Goal: Information Seeking & Learning: Learn about a topic

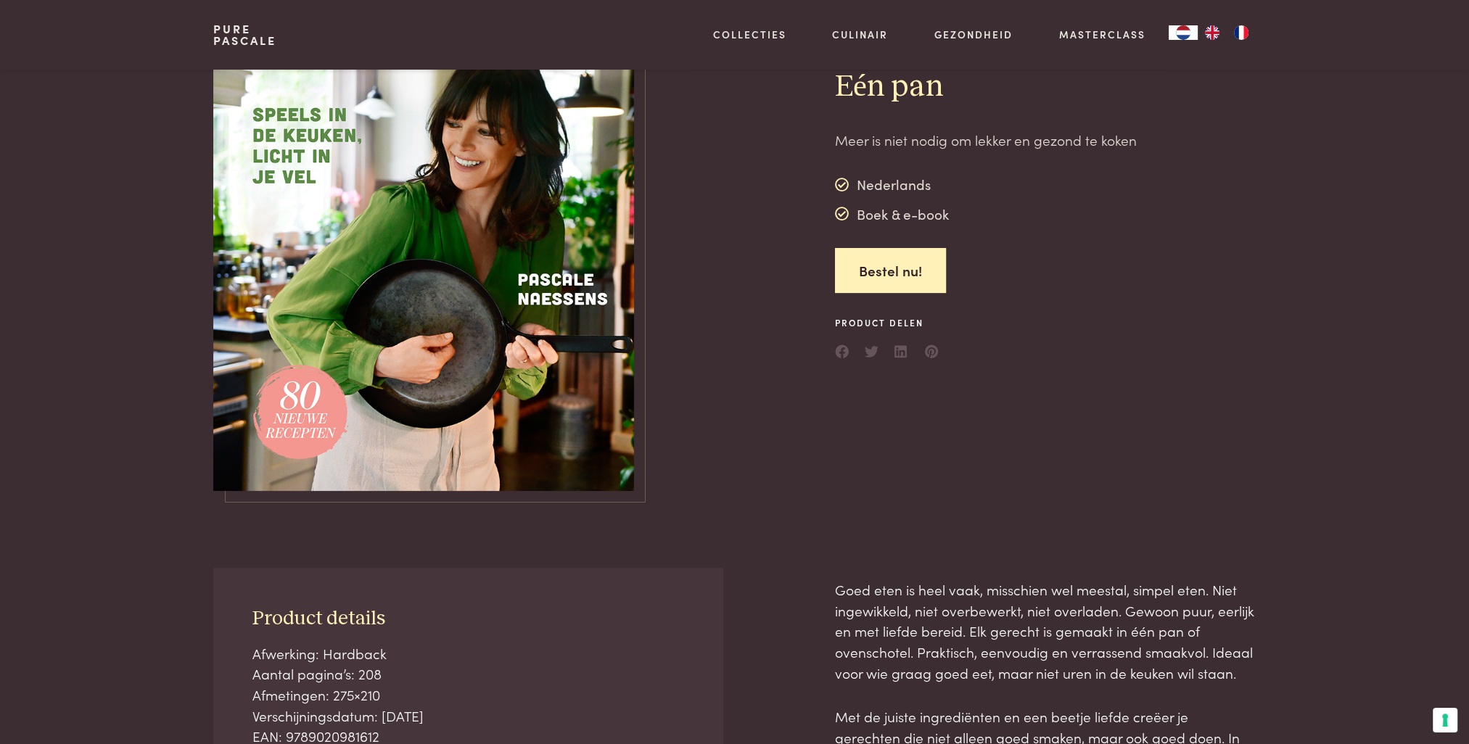
scroll to position [73, 0]
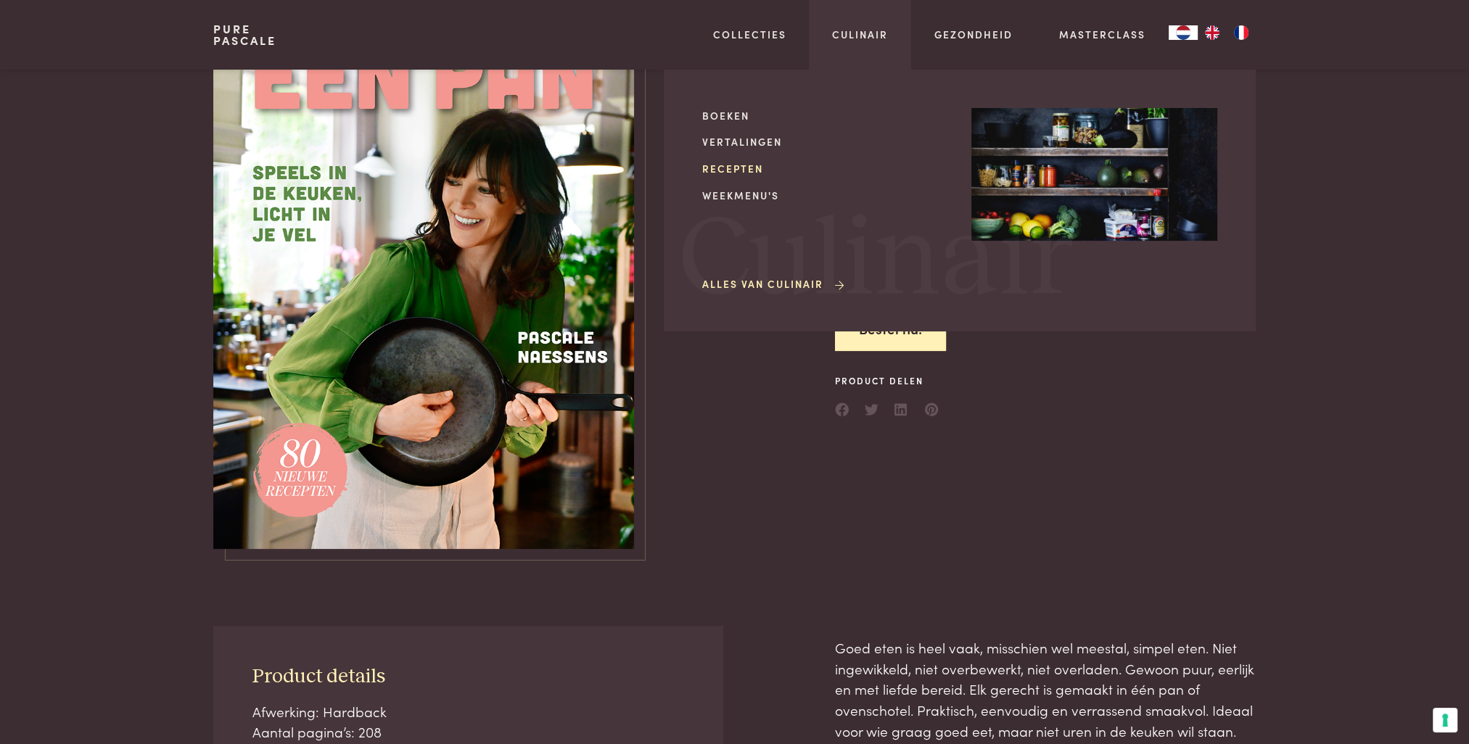
click at [731, 165] on link "Recepten" at bounding box center [825, 168] width 246 height 15
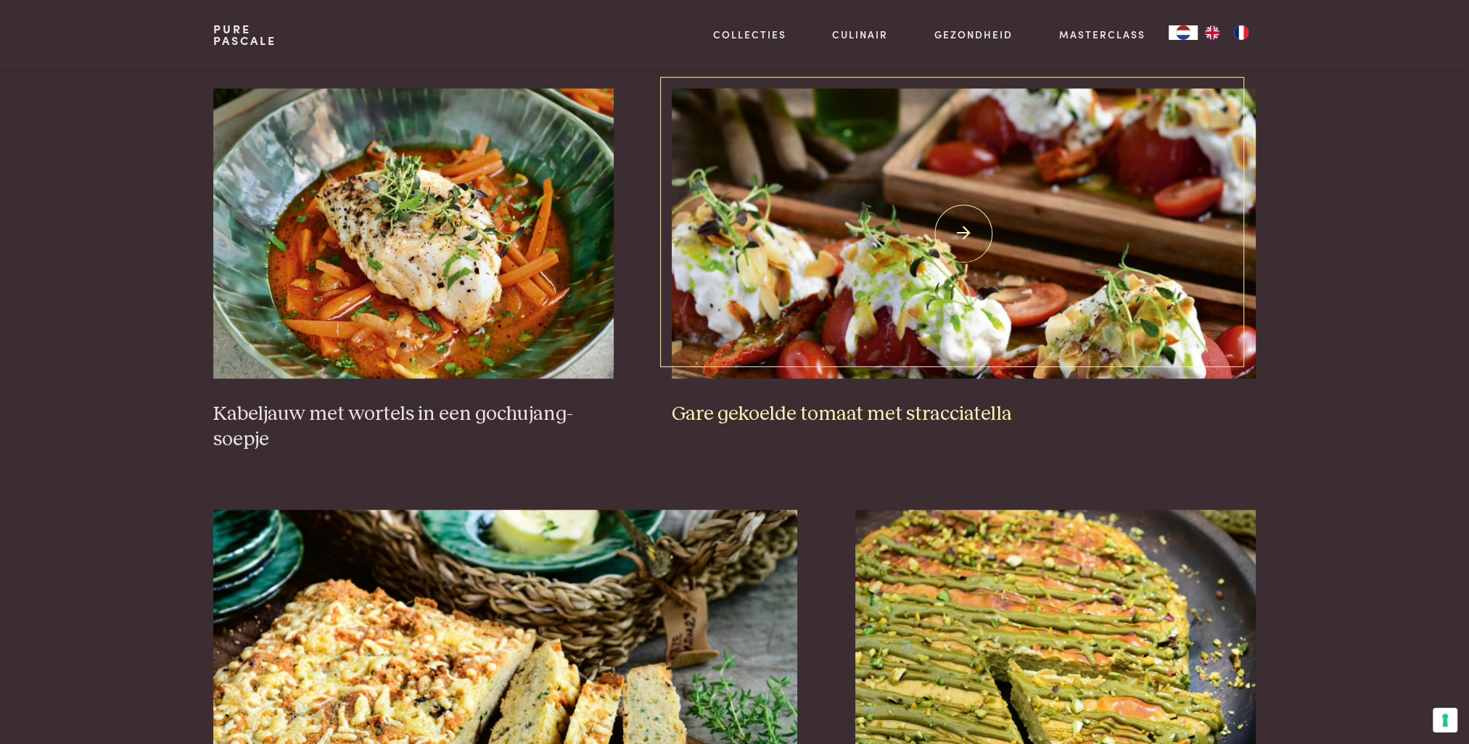
scroll to position [1016, 0]
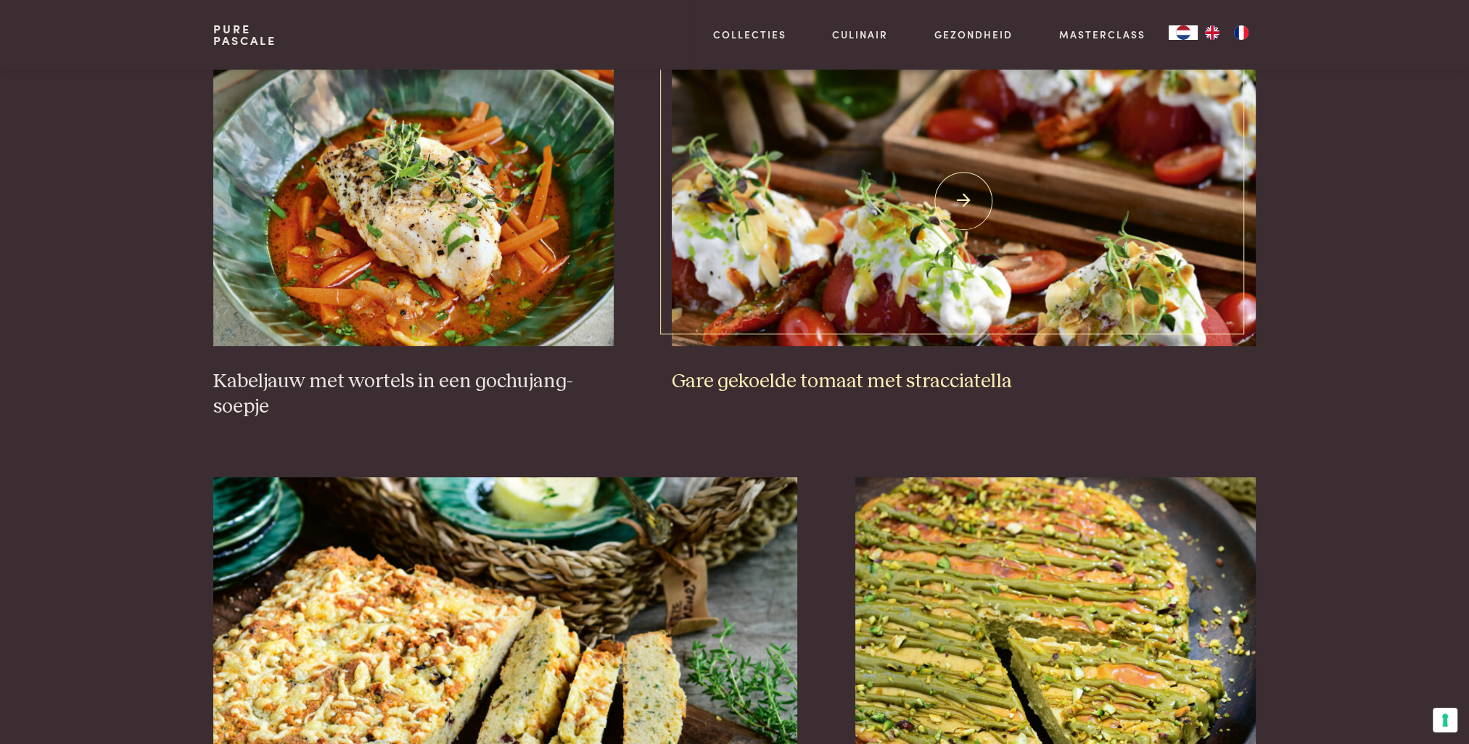
click at [937, 277] on img at bounding box center [964, 201] width 584 height 290
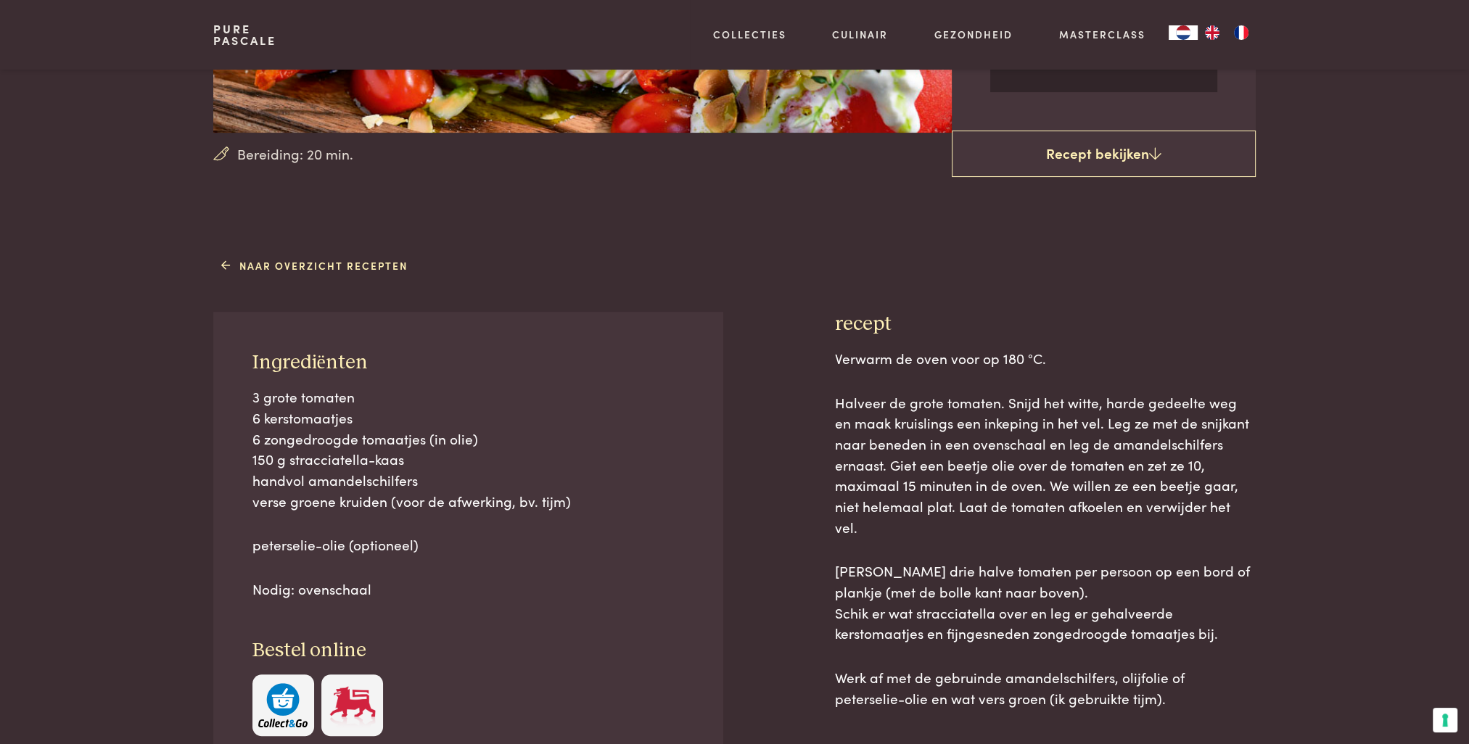
scroll to position [145, 0]
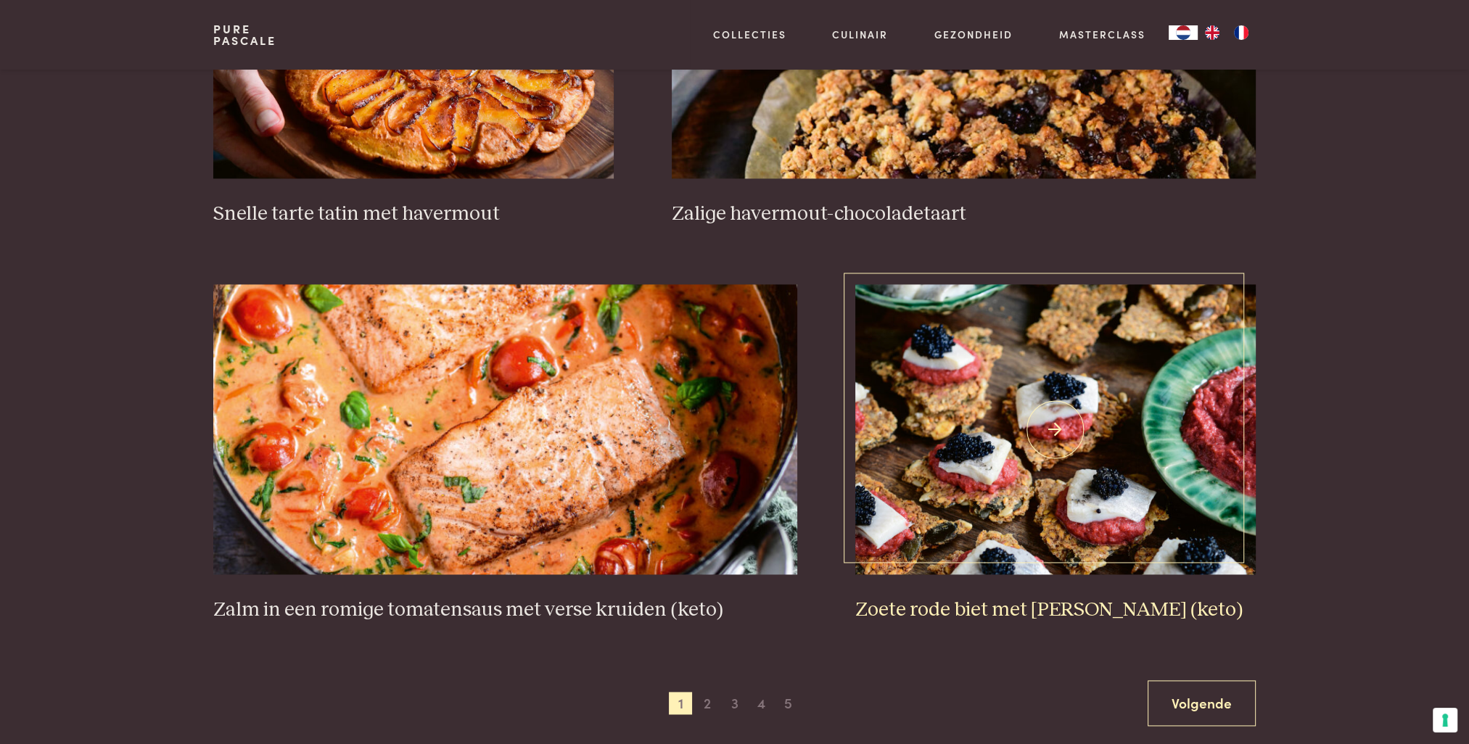
scroll to position [2467, 0]
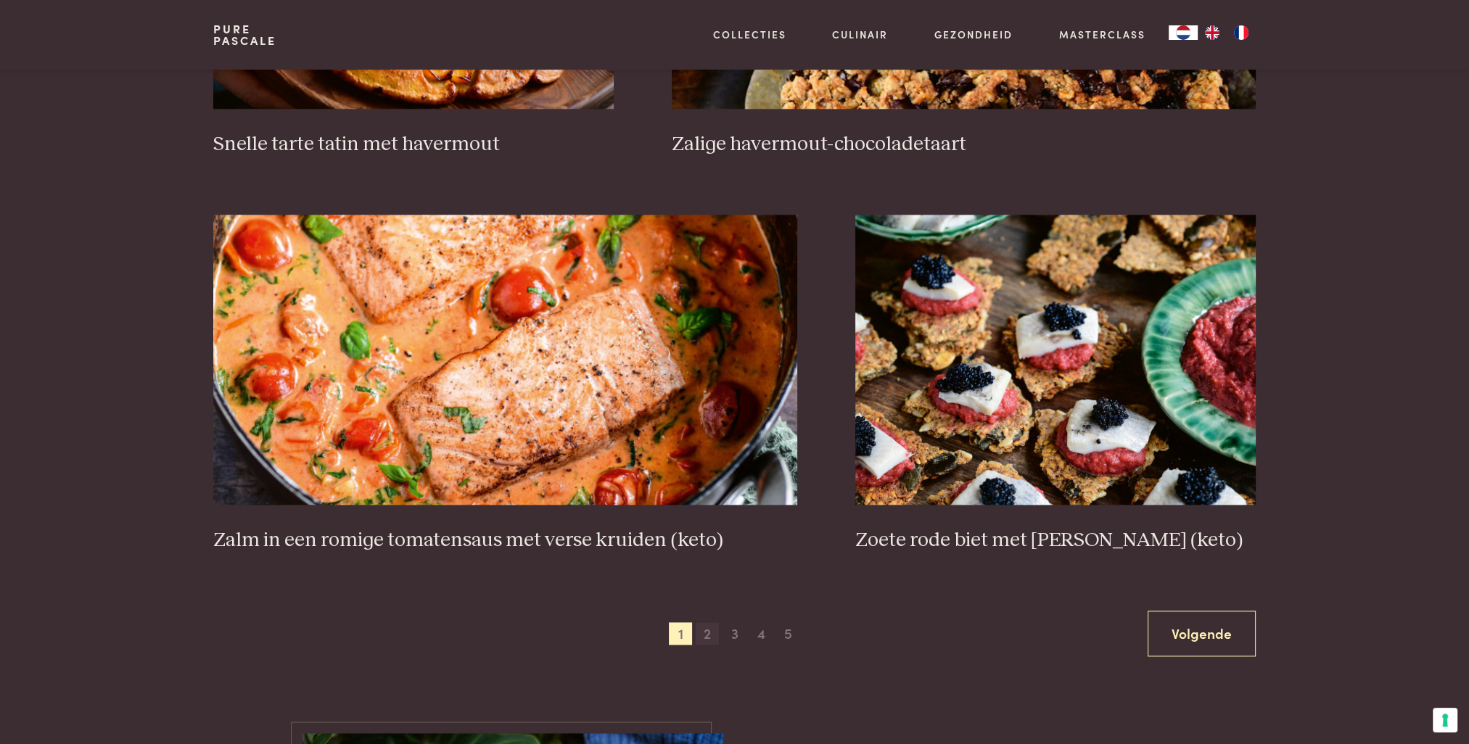
click at [711, 632] on span "2" at bounding box center [707, 634] width 23 height 23
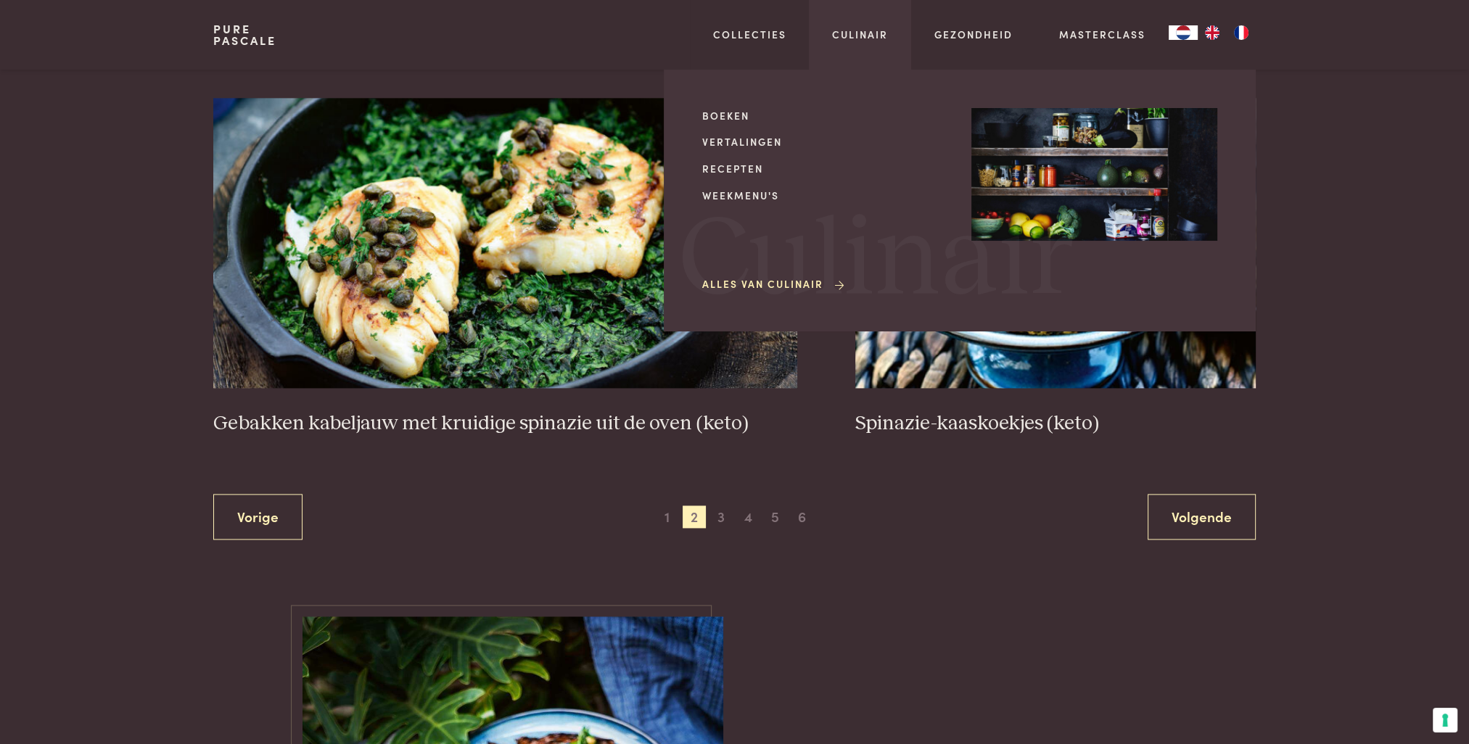
scroll to position [2582, 0]
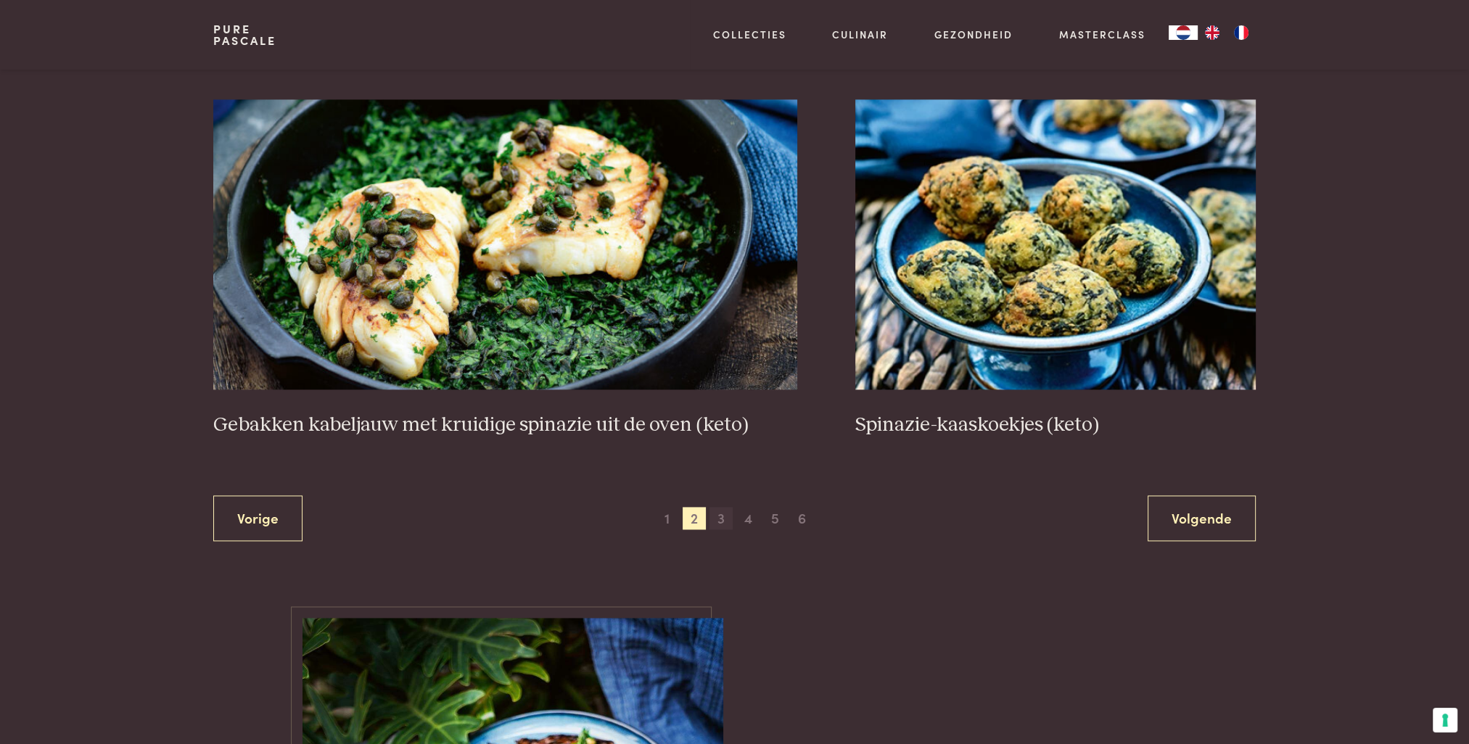
click at [726, 514] on span "3" at bounding box center [721, 518] width 23 height 23
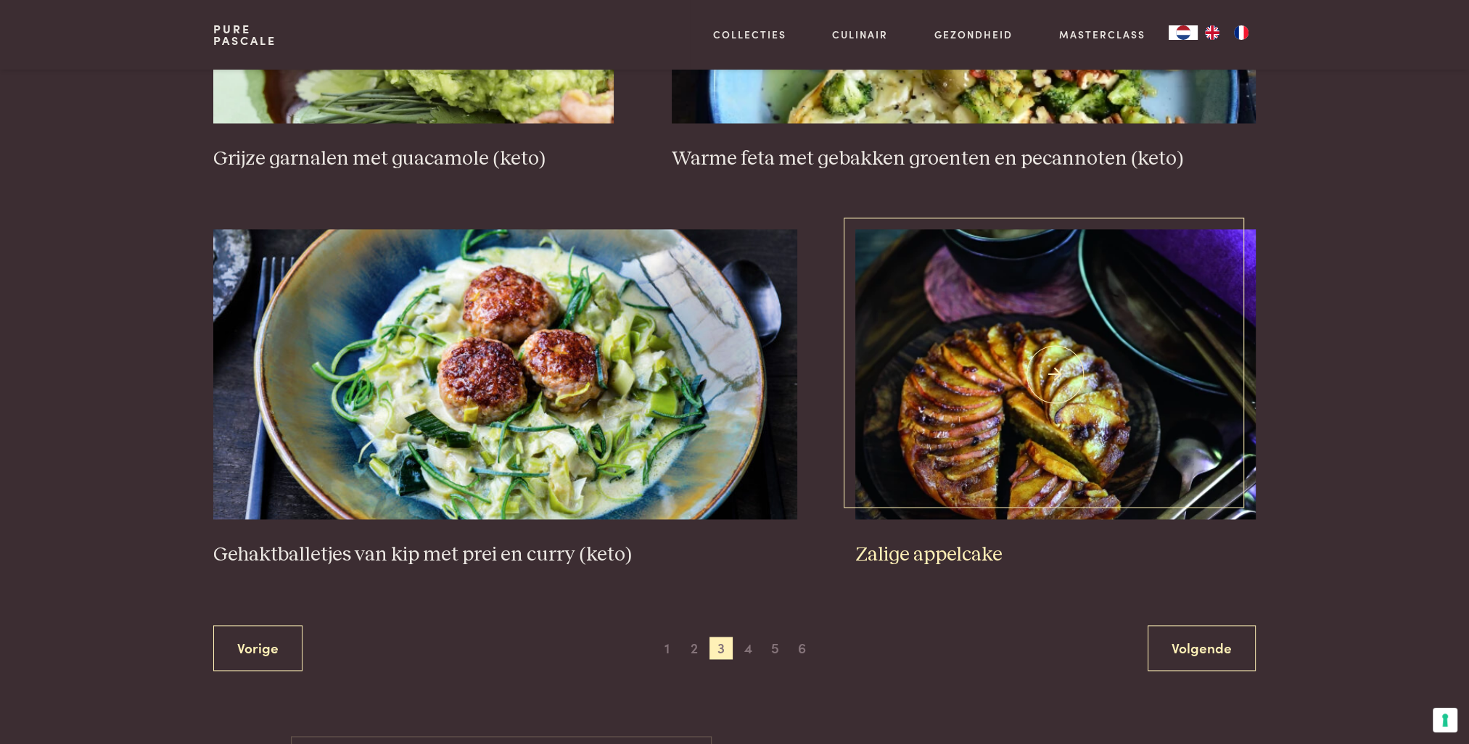
scroll to position [2655, 0]
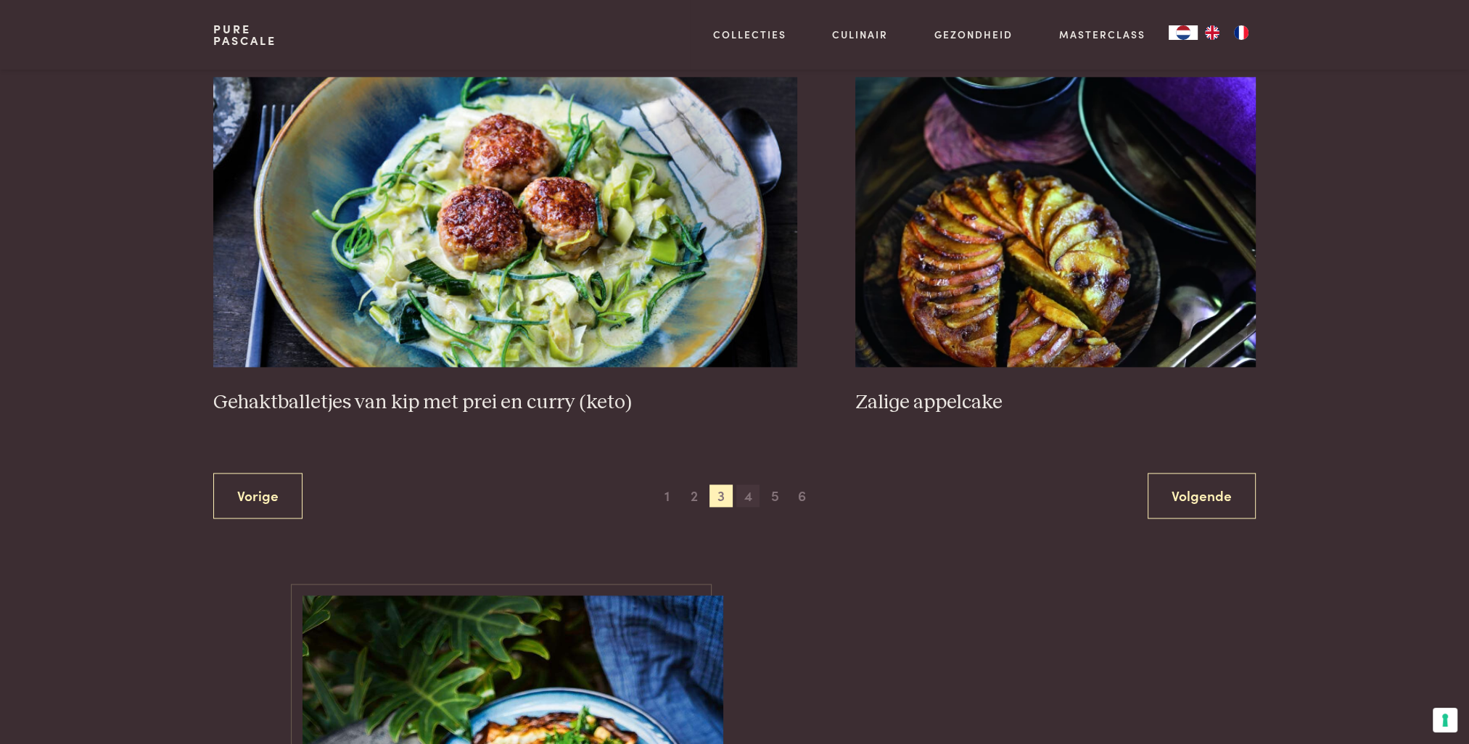
click at [747, 495] on span "4" at bounding box center [747, 496] width 23 height 23
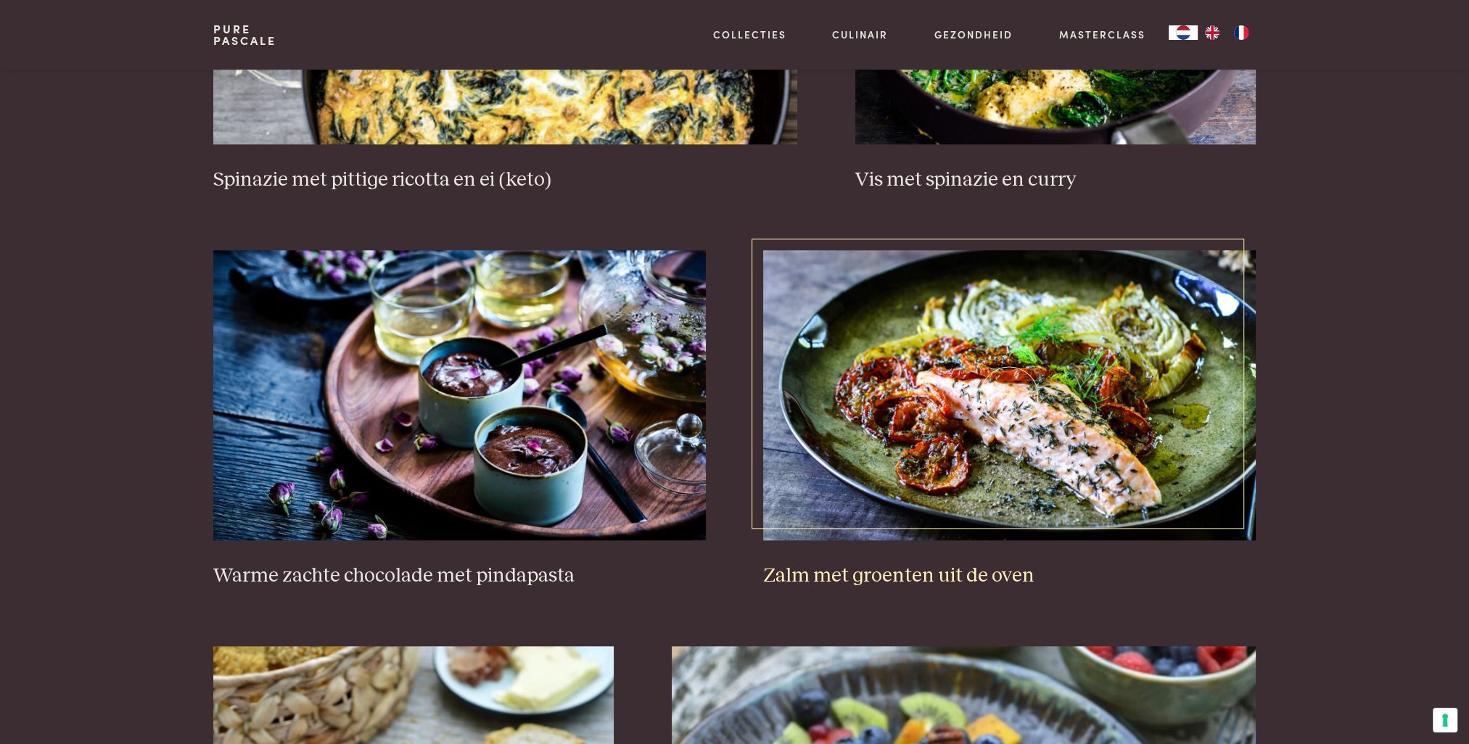
scroll to position [1349, 0]
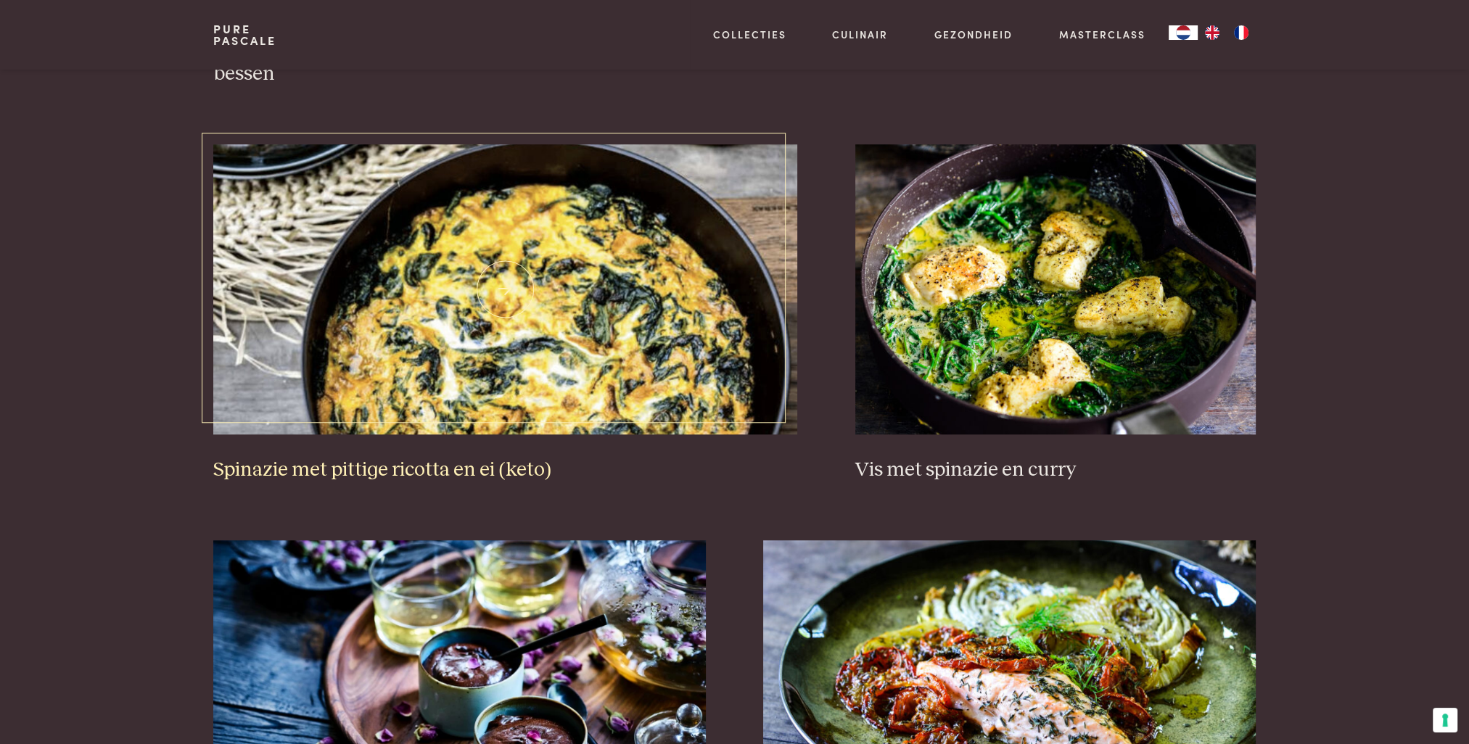
click at [428, 473] on h3 "Spinazie met pittige ricotta en ei (keto)" at bounding box center [505, 470] width 584 height 25
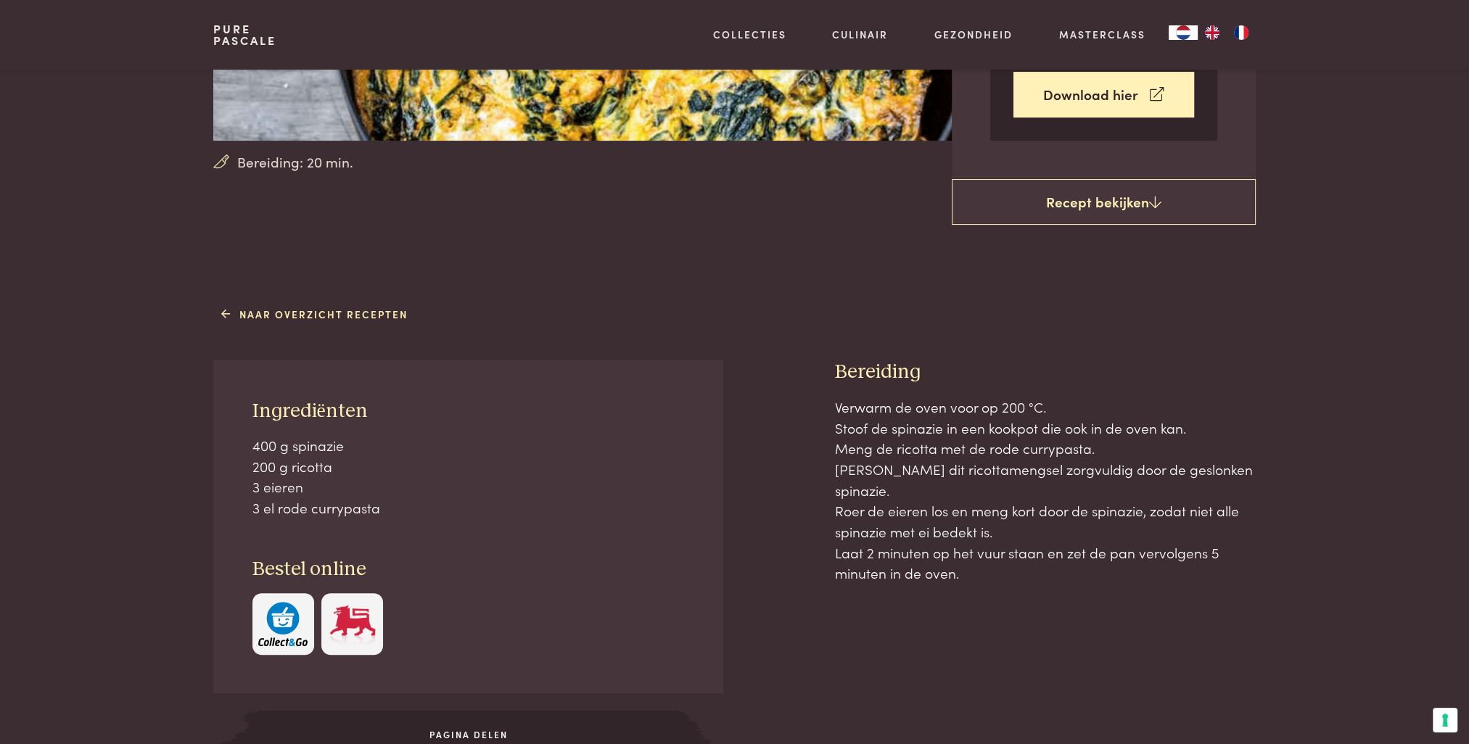
scroll to position [435, 0]
